Goal: Information Seeking & Learning: Learn about a topic

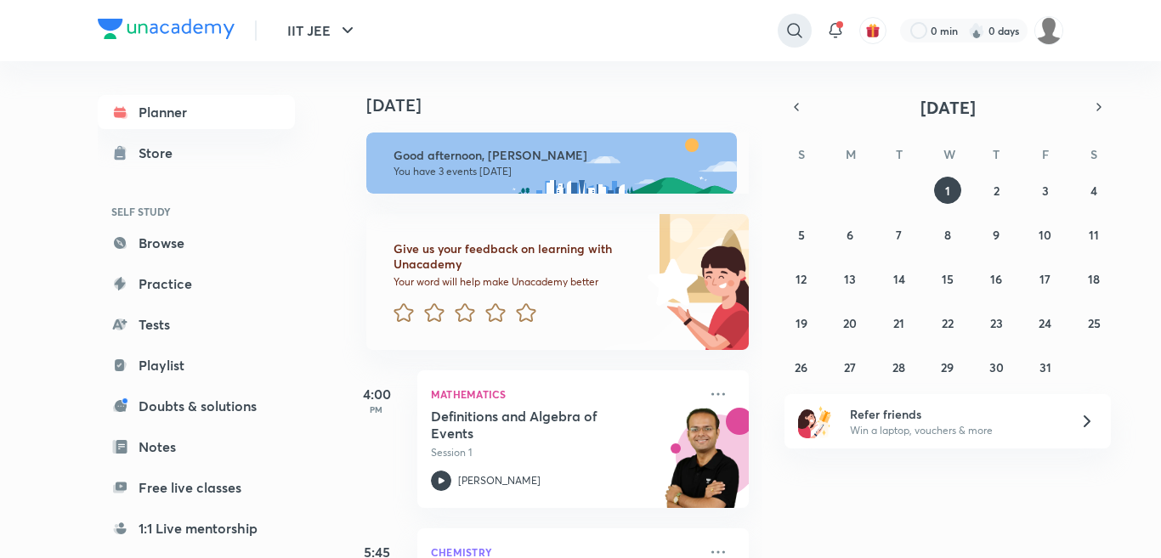
click at [805, 33] on div at bounding box center [795, 31] width 34 height 34
type input "haloalkane and haloarene by mka"
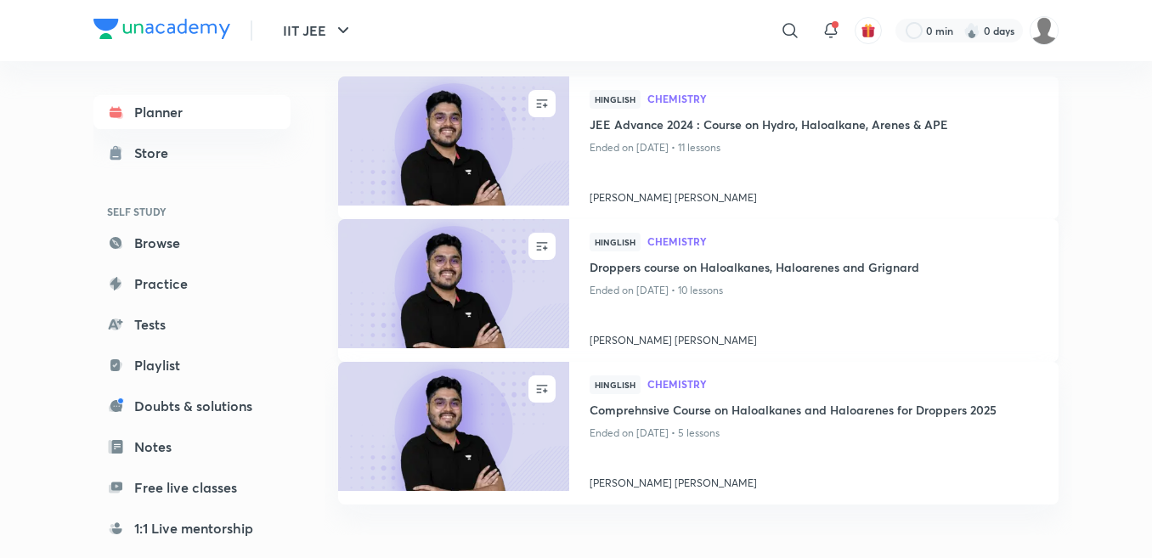
scroll to position [136, 0]
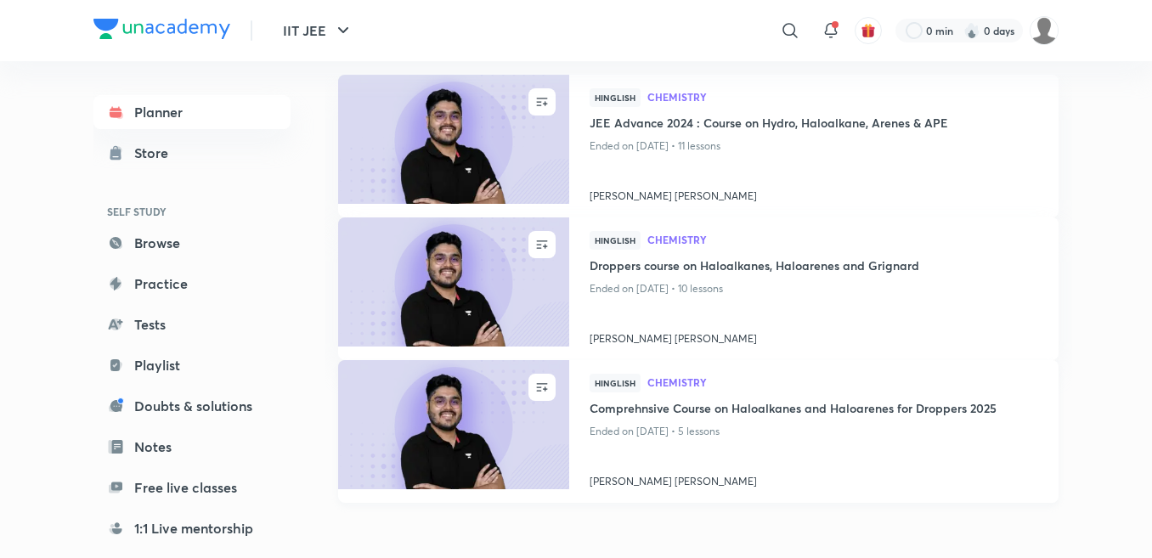
click at [402, 410] on img at bounding box center [453, 425] width 235 height 132
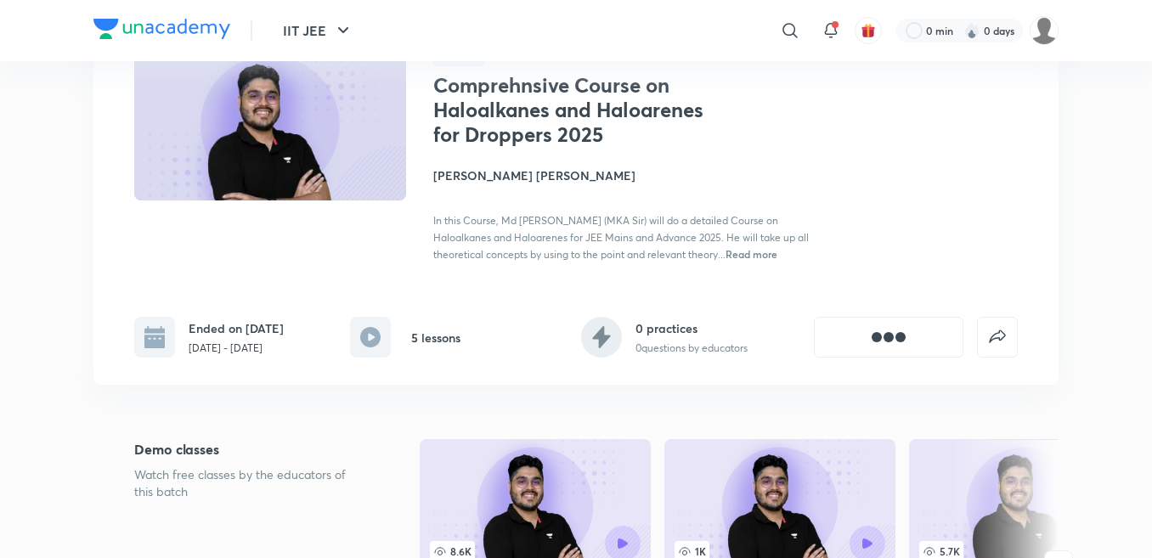
click at [387, 263] on div "Hinglish Comprehnsive Course on Haloalkanes and Haloarenes for Droppers 2025 [P…" at bounding box center [576, 155] width 884 height 215
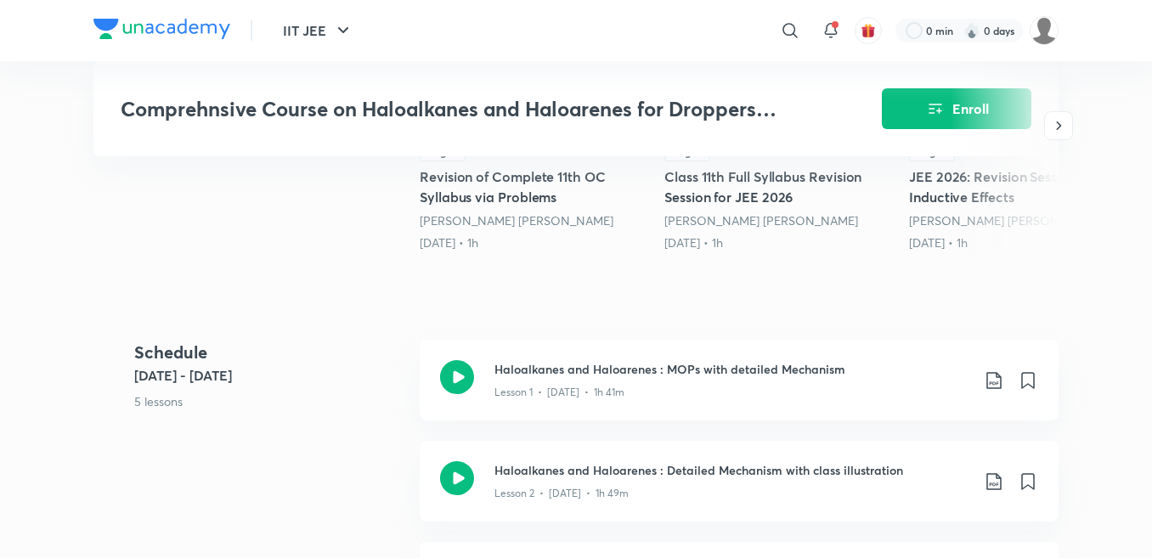
scroll to position [578, 0]
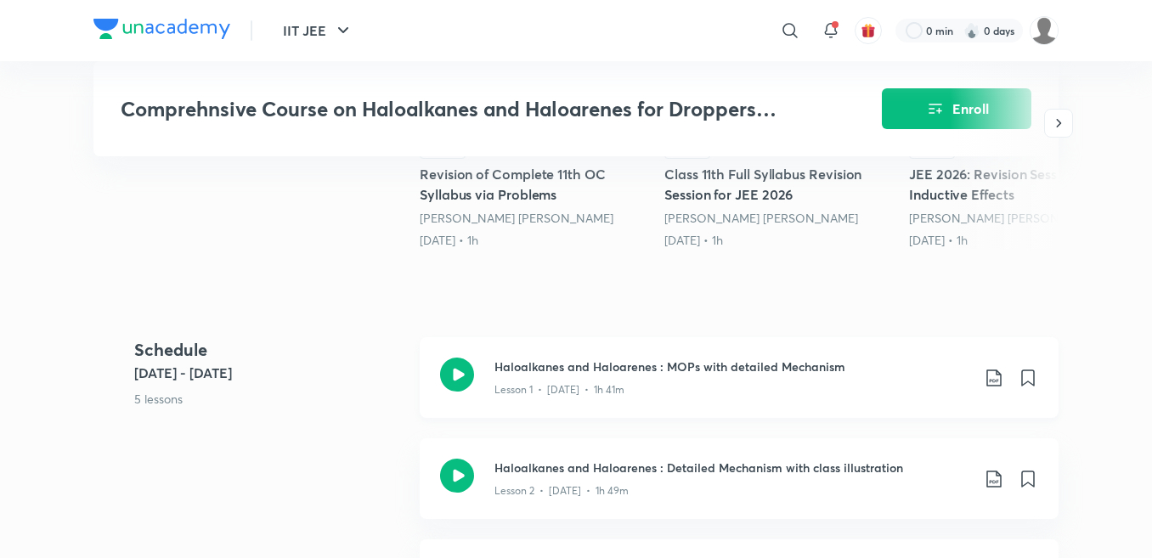
click at [523, 378] on div "Lesson 1 • [DATE] • 1h 41m" at bounding box center [733, 387] width 476 height 22
